Goal: Information Seeking & Learning: Learn about a topic

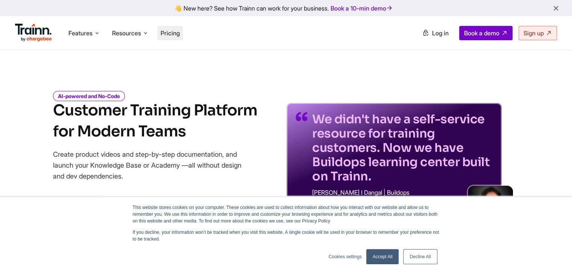
click at [180, 32] on span "Pricing" at bounding box center [170, 33] width 19 height 8
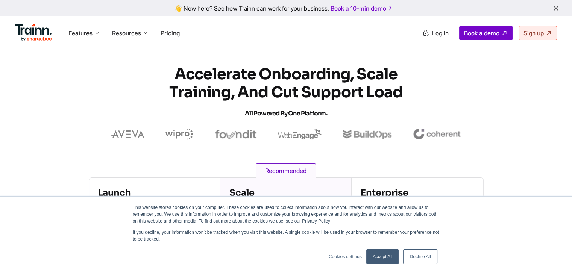
click at [182, 41] on ul "Features Product Videos Create product & how-to videos in multiple languages. G…" at bounding box center [150, 32] width 271 height 21
click at [180, 37] on li "Pricing" at bounding box center [170, 33] width 25 height 14
click at [397, 258] on link "Accept All" at bounding box center [382, 256] width 33 height 15
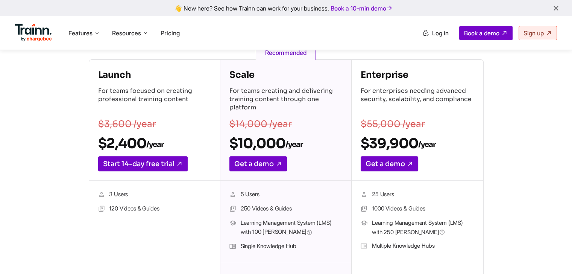
scroll to position [125, 0]
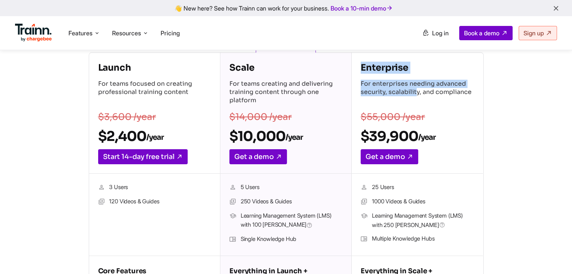
drag, startPoint x: 362, startPoint y: 64, endPoint x: 474, endPoint y: 87, distance: 114.8
click at [474, 82] on div "Enterprise For enterprises needing advanced security, scalability, and complian…" at bounding box center [417, 113] width 131 height 121
click at [474, 87] on div "Enterprise For enterprises needing advanced security, scalability, and complian…" at bounding box center [417, 113] width 131 height 121
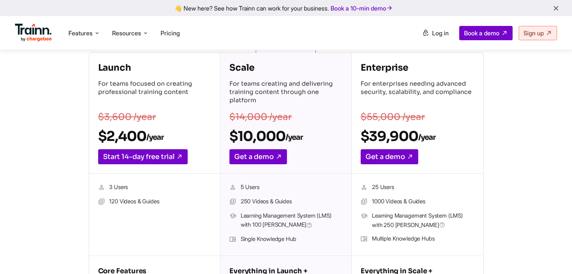
drag, startPoint x: 474, startPoint y: 90, endPoint x: 357, endPoint y: 61, distance: 120.1
click at [357, 61] on div "Enterprise For enterprises needing advanced security, scalability, and complian…" at bounding box center [417, 113] width 131 height 121
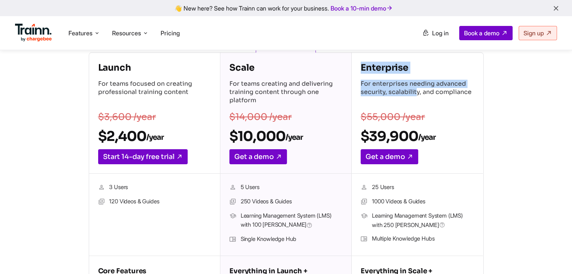
drag, startPoint x: 357, startPoint y: 61, endPoint x: 487, endPoint y: 80, distance: 131.5
click at [487, 80] on div "Launch For teams focused on creating professional training content $3,600 /year…" at bounding box center [286, 197] width 482 height 290
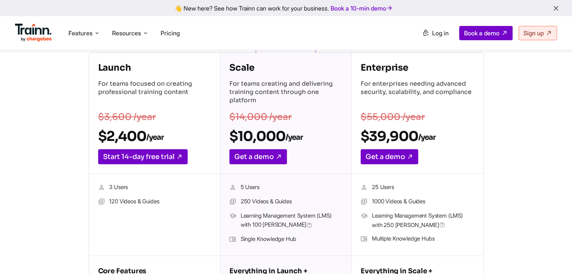
drag, startPoint x: 468, startPoint y: 92, endPoint x: 353, endPoint y: 64, distance: 118.1
click at [355, 65] on div "Enterprise For enterprises needing advanced security, scalability, and complian…" at bounding box center [417, 113] width 131 height 121
click at [353, 64] on div "Enterprise For enterprises needing advanced security, scalability, and complian…" at bounding box center [417, 113] width 131 height 121
